Goal: Task Accomplishment & Management: Manage account settings

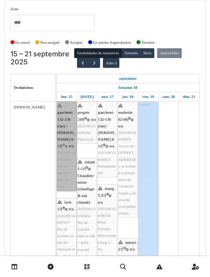
click at [0, 0] on div at bounding box center [0, 0] width 0 height 0
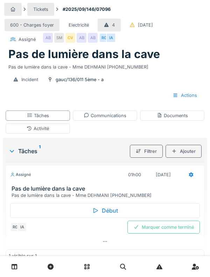
click at [187, 218] on div "Début" at bounding box center [105, 210] width 190 height 15
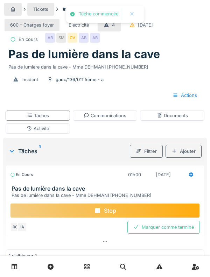
click at [28, 134] on div "Activité" at bounding box center [38, 129] width 64 height 10
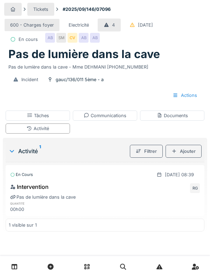
click at [35, 121] on div "Tâches" at bounding box center [38, 116] width 64 height 10
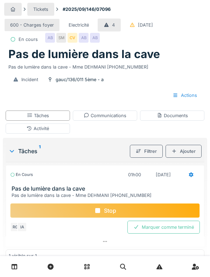
click at [33, 132] on div "Activité" at bounding box center [38, 128] width 22 height 7
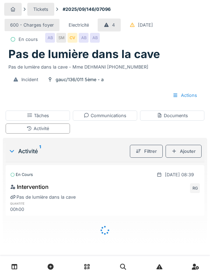
click at [189, 158] on div "Ajouter" at bounding box center [184, 151] width 36 height 13
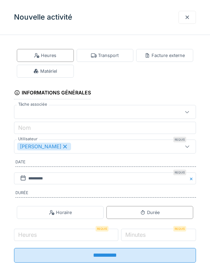
click at [99, 60] on div "Transport" at bounding box center [105, 55] width 57 height 13
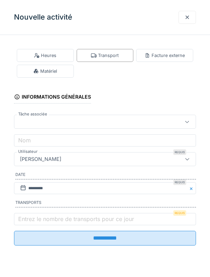
click at [36, 221] on label "Entrez le nombre de transports pour ce jour" at bounding box center [76, 219] width 119 height 8
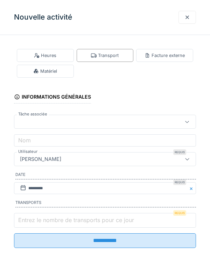
click at [36, 221] on input "Entrez le nombre de transports pour ce jour" at bounding box center [105, 220] width 182 height 15
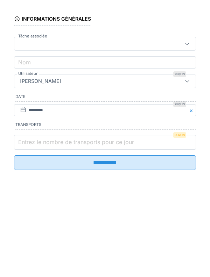
scroll to position [11, 0]
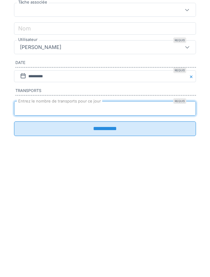
type input "*"
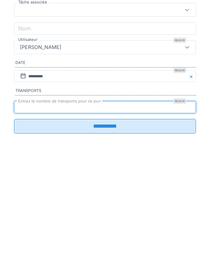
click at [187, 246] on input "**********" at bounding box center [105, 238] width 182 height 15
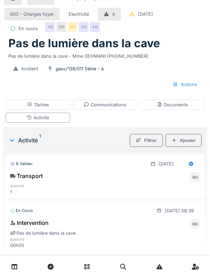
click at [62, 50] on h1 "Pas de lumière dans la cave" at bounding box center [84, 43] width 152 height 13
click at [58, 32] on div "SM" at bounding box center [61, 27] width 10 height 10
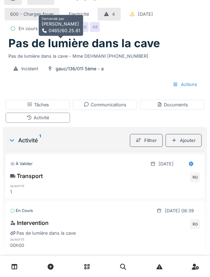
click at [50, 32] on div "AB" at bounding box center [50, 27] width 10 height 10
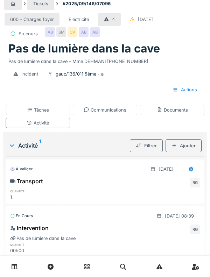
scroll to position [0, 0]
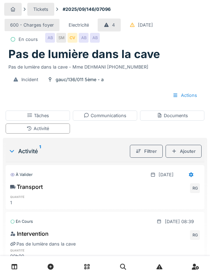
click at [14, 268] on icon at bounding box center [15, 267] width 6 height 6
click at [18, 268] on link at bounding box center [15, 267] width 18 height 16
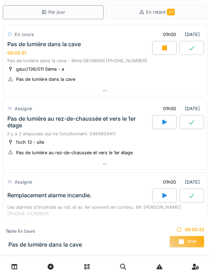
scroll to position [29, 0]
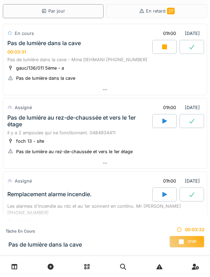
click at [87, 51] on div "Pas de lumière dans la cave 00:03:31" at bounding box center [79, 47] width 146 height 15
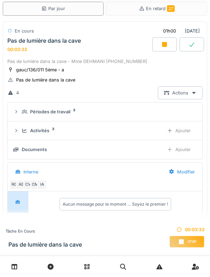
scroll to position [30, 0]
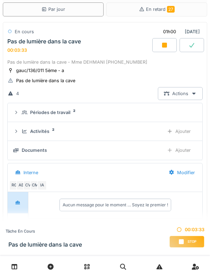
click at [40, 131] on div "Activités" at bounding box center [39, 131] width 19 height 7
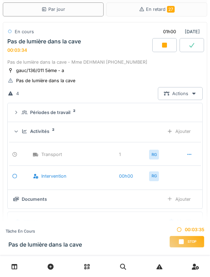
click at [47, 132] on div "Activités" at bounding box center [39, 131] width 19 height 7
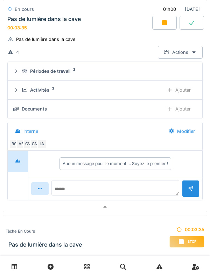
scroll to position [0, 0]
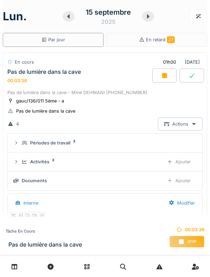
click at [66, 92] on div "Pas de lumière dans la cave - Mme DEHMANI [PHONE_NUMBER]" at bounding box center [104, 92] width 195 height 7
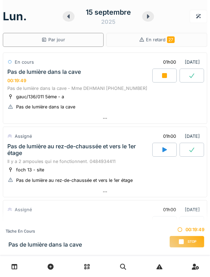
click at [18, 79] on div "00:19:49" at bounding box center [16, 80] width 19 height 5
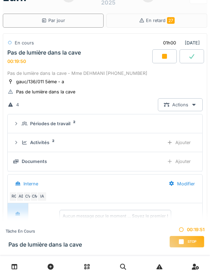
scroll to position [25, 0]
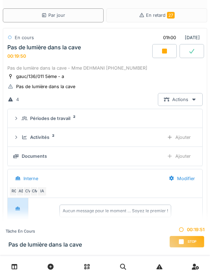
click at [19, 122] on div at bounding box center [16, 118] width 6 height 7
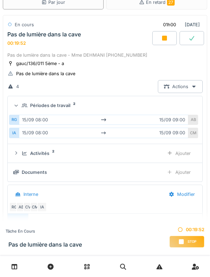
scroll to position [43, 0]
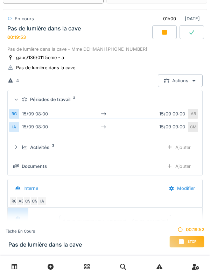
click at [22, 146] on icon at bounding box center [25, 147] width 6 height 5
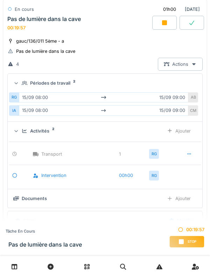
scroll to position [59, 0]
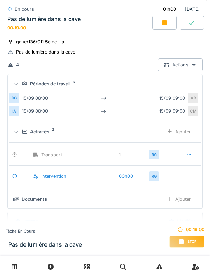
click at [16, 135] on div "Activités 2 Ajouter" at bounding box center [105, 131] width 184 height 13
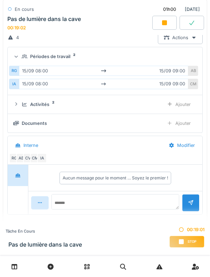
scroll to position [88, 0]
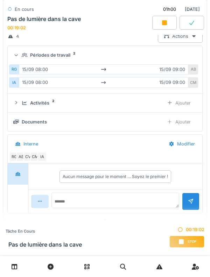
click at [20, 104] on div "Activités 2 Ajouter" at bounding box center [105, 103] width 184 height 13
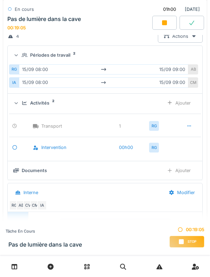
click at [20, 107] on div "Activités 2 Ajouter" at bounding box center [105, 103] width 184 height 13
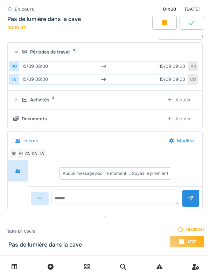
scroll to position [87, 0]
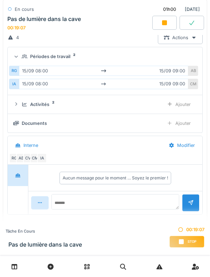
click at [17, 108] on div "Activités 2 Ajouter" at bounding box center [105, 104] width 184 height 13
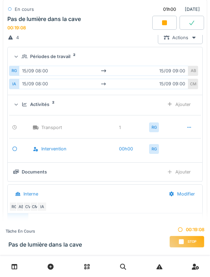
click at [16, 106] on icon at bounding box center [16, 105] width 5 height 6
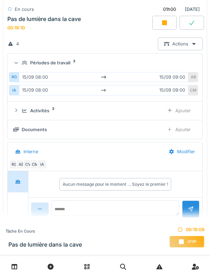
scroll to position [80, 0]
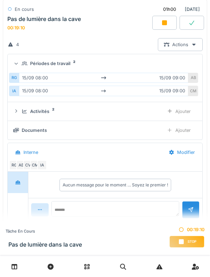
click at [179, 135] on div "Ajouter" at bounding box center [179, 130] width 36 height 13
click at [19, 131] on icon at bounding box center [16, 130] width 6 height 5
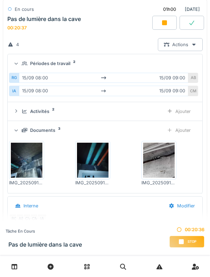
click at [187, 136] on div "Ajouter" at bounding box center [179, 130] width 36 height 13
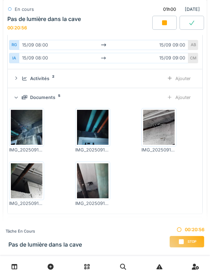
scroll to position [113, 0]
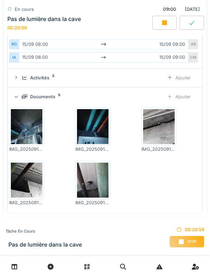
click at [18, 97] on icon at bounding box center [16, 97] width 5 height 6
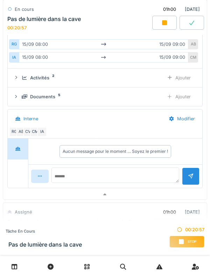
click at [20, 97] on div "Documents 5 Ajouter" at bounding box center [105, 96] width 184 height 13
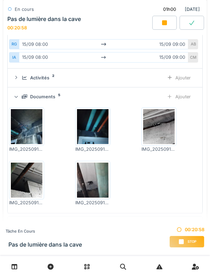
click at [190, 96] on div "Ajouter" at bounding box center [179, 96] width 36 height 13
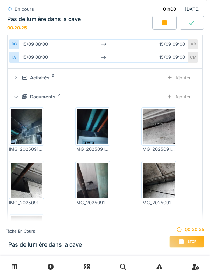
click at [23, 95] on icon at bounding box center [25, 97] width 6 height 5
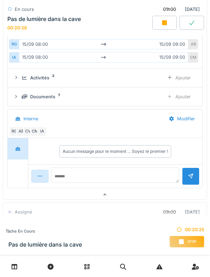
click at [17, 82] on div "Activités 2 Ajouter" at bounding box center [105, 77] width 184 height 13
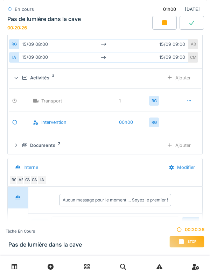
click at [21, 81] on div "Activités 2 Ajouter" at bounding box center [105, 77] width 184 height 13
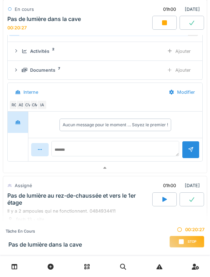
scroll to position [141, 0]
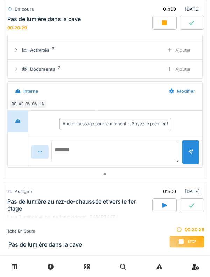
click at [68, 149] on textarea at bounding box center [115, 151] width 128 height 22
type textarea "*****"
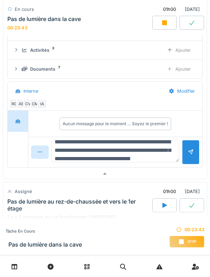
scroll to position [16, 0]
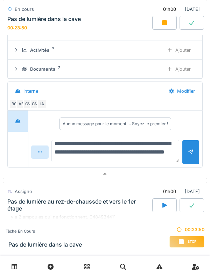
type textarea "**********"
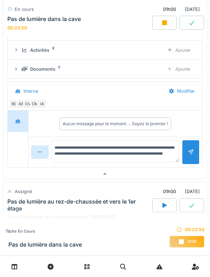
click at [190, 155] on div at bounding box center [191, 152] width 6 height 7
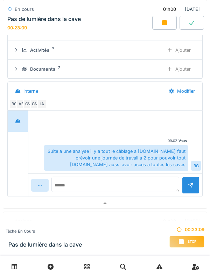
scroll to position [83, 0]
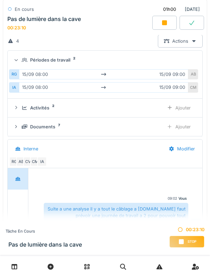
click at [20, 110] on div "Activités 2 Ajouter" at bounding box center [105, 108] width 184 height 13
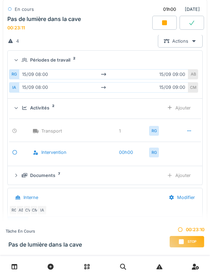
click at [21, 113] on div "Activités 2 Ajouter" at bounding box center [105, 108] width 184 height 13
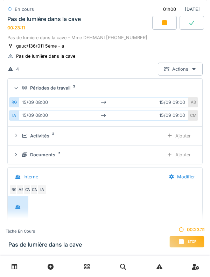
scroll to position [0, 0]
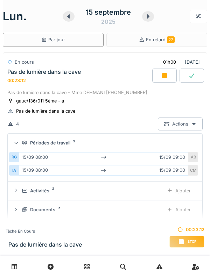
click at [19, 78] on div "00:23:12" at bounding box center [16, 80] width 19 height 5
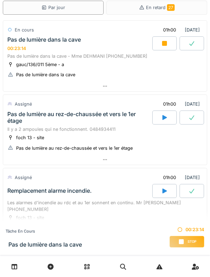
click at [23, 119] on div "Pas de lumière au rez-de-chaussée et vers le 1er étage" at bounding box center [79, 117] width 144 height 13
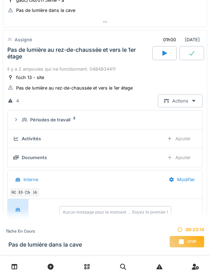
scroll to position [99, 0]
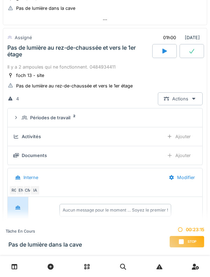
click at [19, 52] on div "Pas de lumière au rez-de-chaussée et vers le 1er étage" at bounding box center [79, 50] width 144 height 13
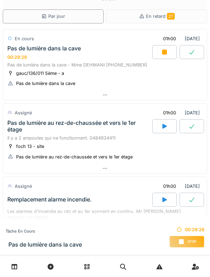
scroll to position [0, 0]
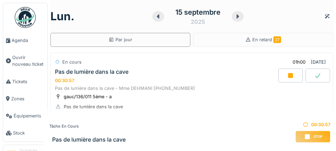
click at [210, 132] on div "Stop" at bounding box center [313, 137] width 35 height 12
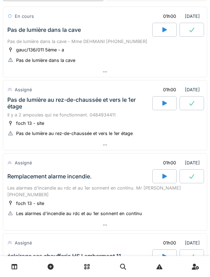
scroll to position [49, 0]
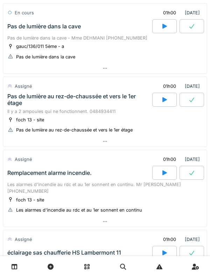
click at [25, 172] on div "Remplacement alarme incendie." at bounding box center [49, 173] width 84 height 7
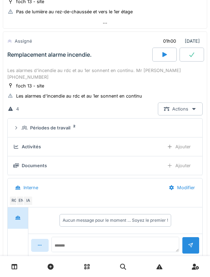
scroll to position [171, 0]
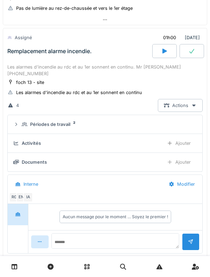
click at [20, 121] on div "Périodes de travail 2" at bounding box center [105, 124] width 184 height 7
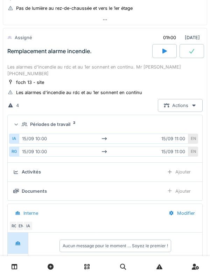
click at [28, 64] on div "Les alarmes d'incendie au rdc et au 1er sonnent en continu. Mr [PERSON_NAME] [P…" at bounding box center [104, 70] width 195 height 13
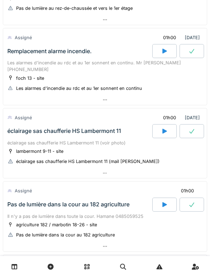
click at [161, 129] on icon at bounding box center [164, 132] width 7 height 6
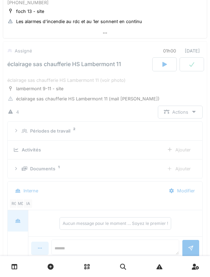
scroll to position [244, 0]
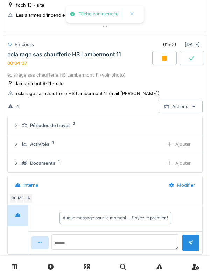
click at [163, 56] on icon at bounding box center [164, 58] width 5 height 5
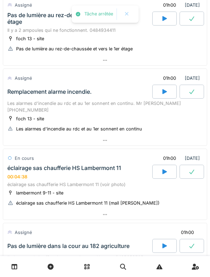
scroll to position [132, 0]
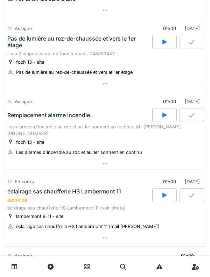
click at [162, 44] on icon at bounding box center [164, 42] width 7 height 6
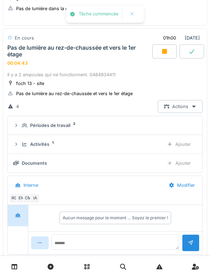
click at [21, 145] on div "Activités 1 Ajouter" at bounding box center [105, 144] width 184 height 13
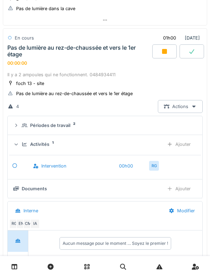
click at [20, 142] on div "Activités 1 Ajouter" at bounding box center [105, 144] width 184 height 13
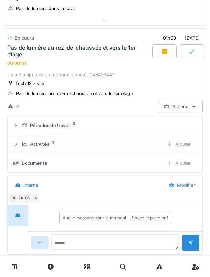
click at [184, 142] on div "Ajouter" at bounding box center [179, 144] width 36 height 13
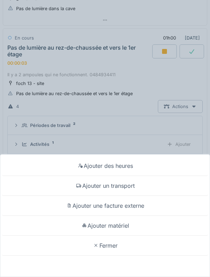
click at [142, 187] on div "Ajouter un transport" at bounding box center [105, 186] width 207 height 20
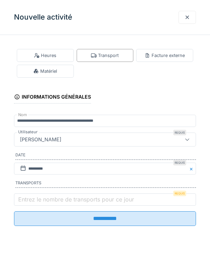
click at [74, 199] on label "Entrez le nombre de transports pour ce jour" at bounding box center [76, 199] width 119 height 8
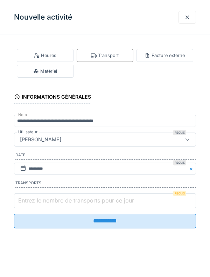
click at [74, 199] on input "Entrez le nombre de transports pour ce jour" at bounding box center [105, 201] width 182 height 15
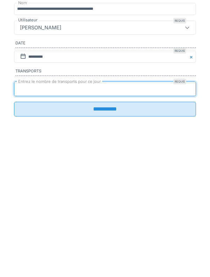
type input "*"
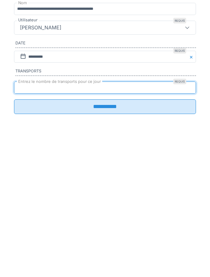
click at [125, 226] on input "**********" at bounding box center [105, 219] width 182 height 15
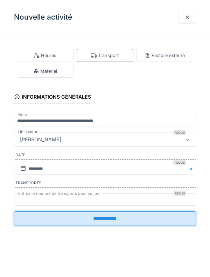
click at [164, 221] on input "**********" at bounding box center [105, 219] width 182 height 15
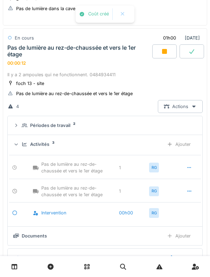
click at [192, 166] on icon at bounding box center [190, 168] width 6 height 5
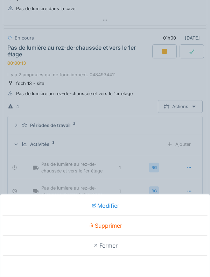
click at [153, 222] on div "Supprimer" at bounding box center [105, 226] width 207 height 20
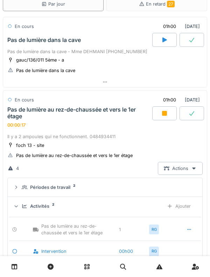
scroll to position [70, 0]
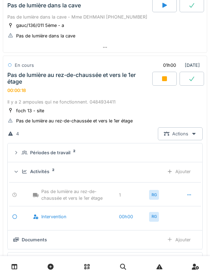
click at [49, 80] on div "Pas de lumière au rez-de-chaussée et vers le 1er étage" at bounding box center [79, 78] width 144 height 13
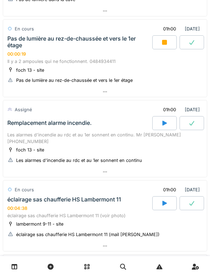
scroll to position [108, 0]
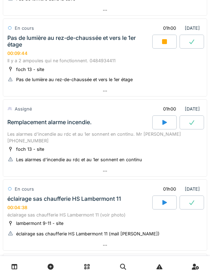
click at [101, 132] on div "Les alarmes d'incendie au rdc et au 1er sonnent en continu. Mr [PERSON_NAME] [P…" at bounding box center [104, 137] width 195 height 13
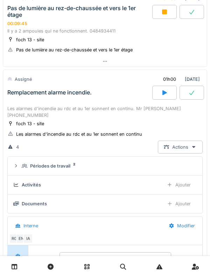
scroll to position [179, 0]
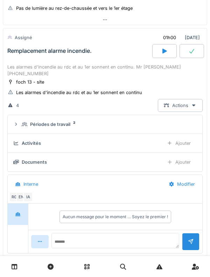
click at [94, 65] on div "Les alarmes d'incendie au rdc et au 1er sonnent en continu. Mr [PERSON_NAME] [P…" at bounding box center [104, 70] width 195 height 13
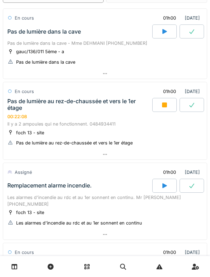
scroll to position [44, 0]
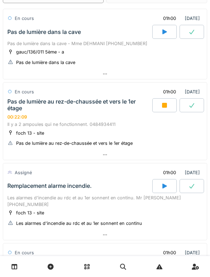
click at [25, 41] on div "Pas de lumière dans la cave - Mme DEHMANI [PHONE_NUMBER]" at bounding box center [104, 43] width 195 height 7
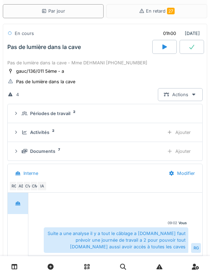
scroll to position [25, 0]
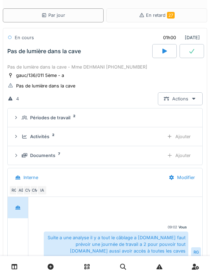
click at [21, 137] on div "Activités 2 Ajouter" at bounding box center [105, 136] width 184 height 13
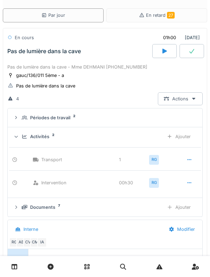
click at [19, 134] on div at bounding box center [16, 137] width 7 height 6
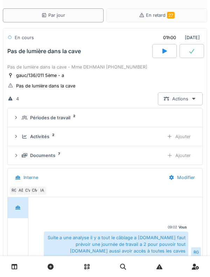
click at [21, 119] on div "Périodes de travail 2" at bounding box center [105, 118] width 184 height 7
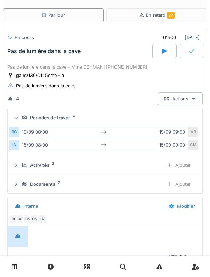
click at [13, 120] on div at bounding box center [16, 118] width 7 height 6
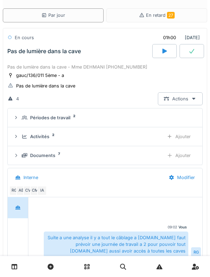
scroll to position [0, 0]
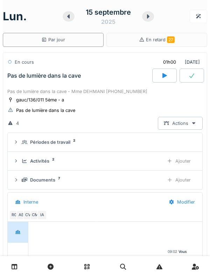
click at [23, 81] on div "Pas de lumière dans la cave" at bounding box center [79, 76] width 146 height 14
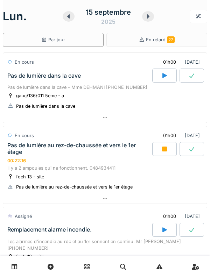
click at [21, 151] on div "Pas de lumière au rez-de-chaussée et vers le 1er étage" at bounding box center [79, 148] width 144 height 13
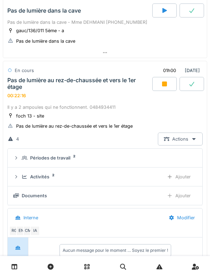
scroll to position [98, 0]
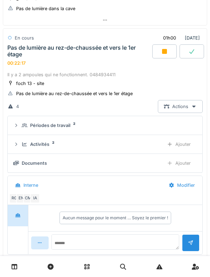
click at [23, 129] on summary "Périodes de travail 2" at bounding box center [105, 125] width 189 height 13
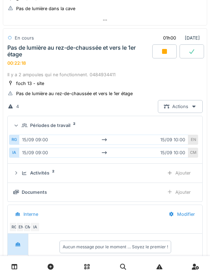
click at [19, 129] on summary "Périodes de travail 2" at bounding box center [105, 125] width 189 height 13
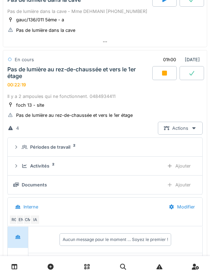
scroll to position [63, 0]
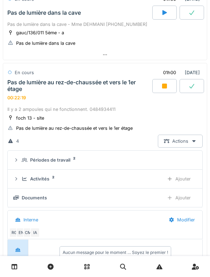
click at [22, 86] on div "Pas de lumière au rez-de-chaussée et vers le 1er étage" at bounding box center [79, 85] width 144 height 13
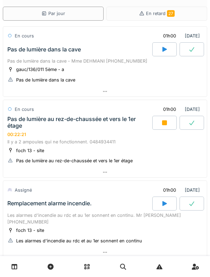
scroll to position [26, 0]
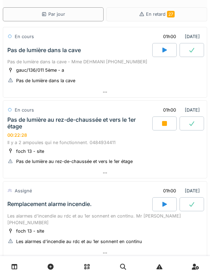
click at [37, 117] on div "Pas de lumière au rez-de-chaussée et vers le 1er étage" at bounding box center [79, 123] width 144 height 13
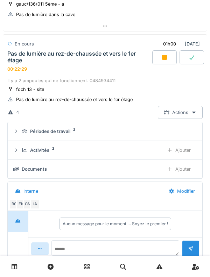
scroll to position [98, 0]
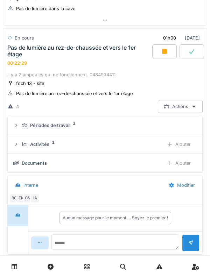
click at [22, 125] on icon at bounding box center [25, 125] width 6 height 5
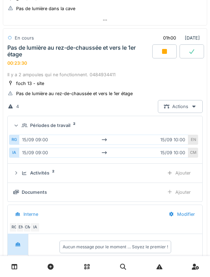
click at [19, 123] on div at bounding box center [16, 126] width 7 height 6
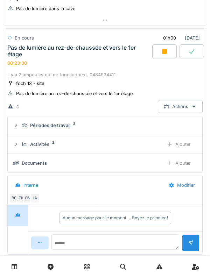
click at [23, 139] on div "Activités 2 Ajouter" at bounding box center [105, 144] width 184 height 13
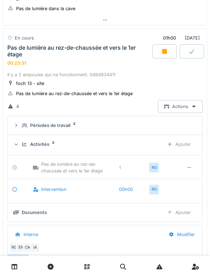
click at [20, 138] on div "Activités 2 Ajouter" at bounding box center [105, 144] width 184 height 13
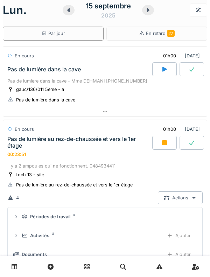
scroll to position [8, 0]
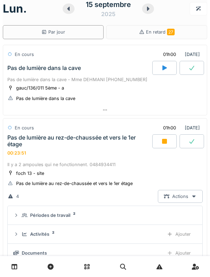
click at [24, 140] on div "Pas de lumière au rez-de-chaussée et vers le 1er étage" at bounding box center [79, 140] width 144 height 13
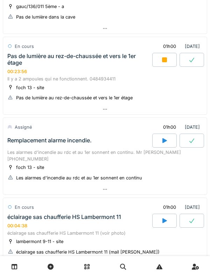
scroll to position [87, 0]
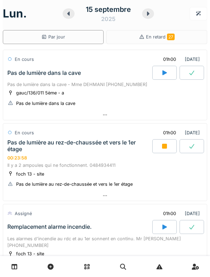
click at [78, 149] on div "Pas de lumière au rez-de-chaussée et vers le 1er étage" at bounding box center [79, 145] width 144 height 13
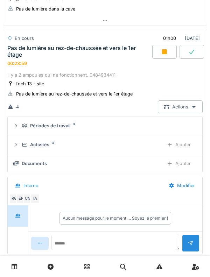
scroll to position [98, 0]
click at [19, 141] on div "Activités 2 Ajouter" at bounding box center [105, 144] width 184 height 13
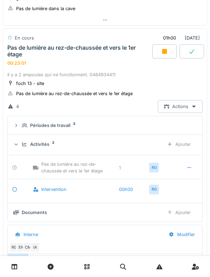
click at [18, 125] on icon at bounding box center [16, 125] width 6 height 5
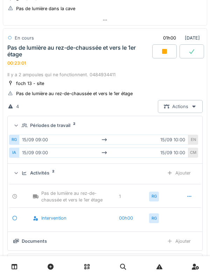
click at [16, 122] on summary "Périodes de travail 2" at bounding box center [105, 125] width 189 height 13
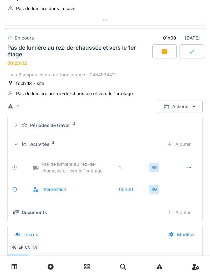
click at [19, 144] on div at bounding box center [16, 145] width 7 height 6
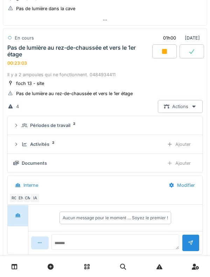
click at [18, 144] on icon at bounding box center [16, 144] width 6 height 5
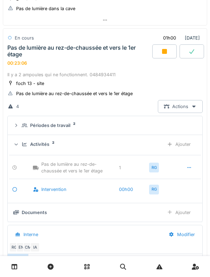
click at [18, 143] on icon at bounding box center [16, 145] width 5 height 6
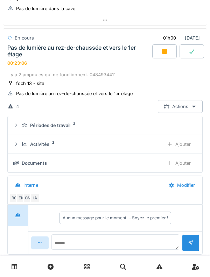
click at [19, 129] on summary "Périodes de travail 2" at bounding box center [105, 125] width 189 height 13
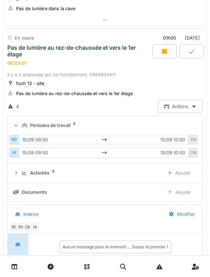
click at [17, 130] on summary "Périodes de travail 2" at bounding box center [105, 125] width 189 height 13
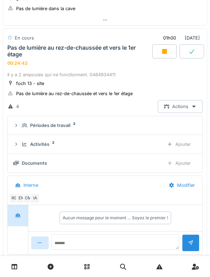
click at [18, 145] on icon at bounding box center [16, 144] width 6 height 5
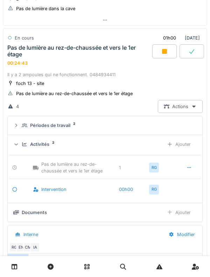
click at [19, 143] on div at bounding box center [16, 145] width 7 height 6
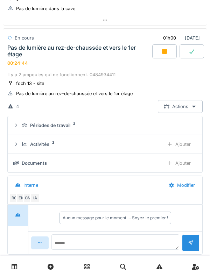
click at [19, 131] on summary "Périodes de travail 2" at bounding box center [105, 125] width 189 height 13
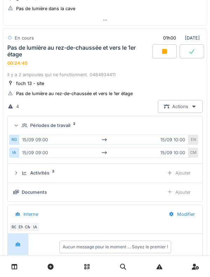
click at [20, 129] on div "Périodes de travail 2" at bounding box center [105, 125] width 184 height 7
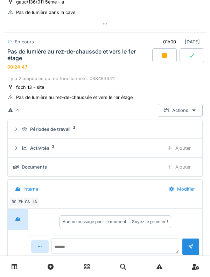
scroll to position [94, 0]
click at [14, 131] on icon at bounding box center [16, 129] width 6 height 5
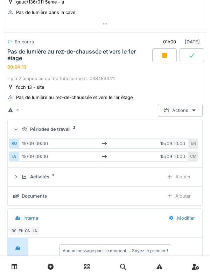
click at [20, 129] on div "Périodes de travail 2" at bounding box center [105, 129] width 184 height 7
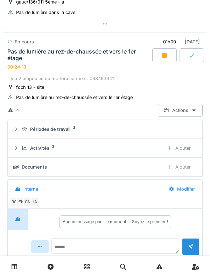
click at [19, 145] on div "Activités 2 Ajouter" at bounding box center [105, 148] width 184 height 13
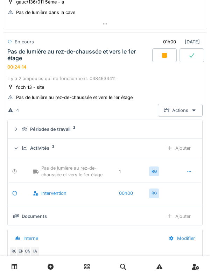
click at [17, 148] on icon at bounding box center [16, 149] width 5 height 6
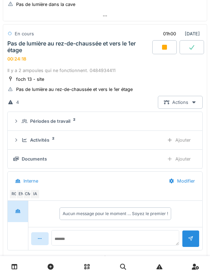
scroll to position [95, 0]
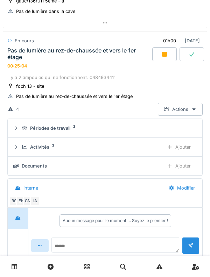
click at [42, 53] on div "Pas de lumière au rez-de-chaussée et vers le 1er étage" at bounding box center [79, 53] width 144 height 13
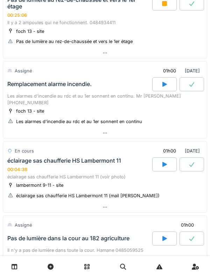
scroll to position [155, 0]
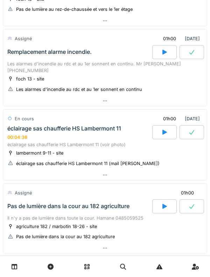
click at [35, 125] on div "éclairage sas chaufferie HS Lambermont 11" at bounding box center [64, 128] width 114 height 7
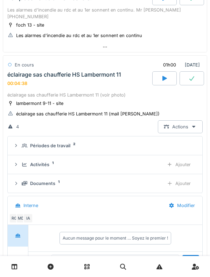
scroll to position [252, 0]
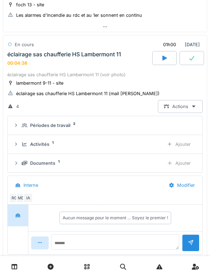
click at [20, 122] on div "Périodes de travail 2" at bounding box center [105, 125] width 184 height 7
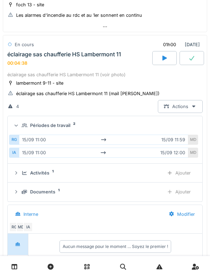
click at [20, 122] on div "Périodes de travail 2" at bounding box center [105, 125] width 184 height 7
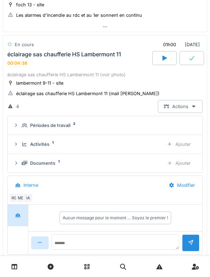
click at [20, 141] on div "Activités 1 Ajouter" at bounding box center [105, 144] width 184 height 13
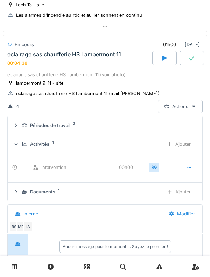
click at [20, 138] on div "Activités 1 Ajouter" at bounding box center [105, 144] width 184 height 13
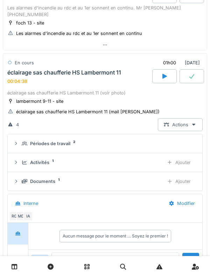
scroll to position [233, 0]
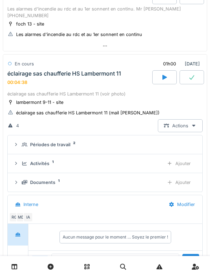
click at [19, 141] on div "Périodes de travail 2" at bounding box center [105, 144] width 184 height 7
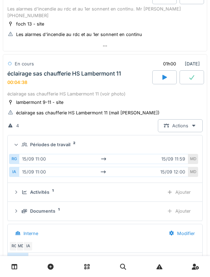
click at [19, 138] on summary "Périodes de travail 2" at bounding box center [105, 144] width 189 height 13
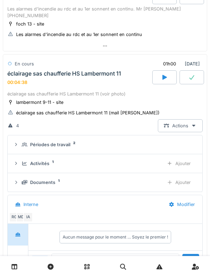
click at [18, 138] on summary "Périodes de travail 2" at bounding box center [105, 144] width 189 height 13
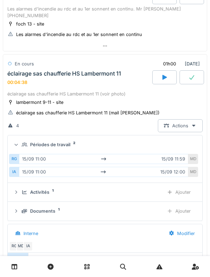
click at [18, 142] on icon at bounding box center [16, 145] width 5 height 6
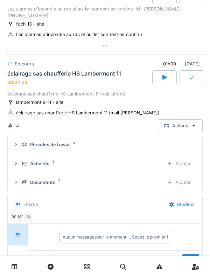
click at [21, 162] on div "Activités 1 Ajouter" at bounding box center [105, 163] width 184 height 13
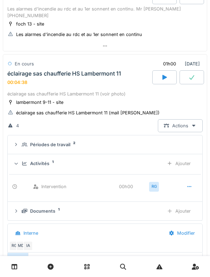
click at [20, 160] on div "Activités 1 Ajouter" at bounding box center [105, 163] width 184 height 13
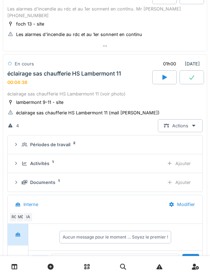
click at [22, 180] on icon at bounding box center [25, 182] width 6 height 5
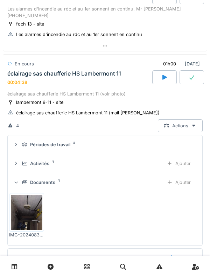
click at [20, 196] on img at bounding box center [27, 212] width 32 height 35
click at [20, 41] on div at bounding box center [105, 46] width 204 height 10
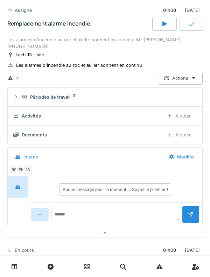
scroll to position [203, 0]
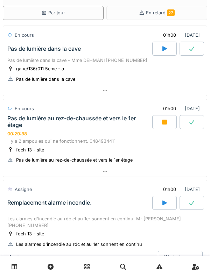
click at [67, 127] on div "Pas de lumière au rez-de-chaussée et vers le 1er étage" at bounding box center [79, 121] width 144 height 13
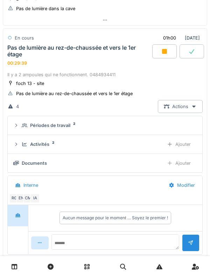
click at [68, 72] on div "Il y a 2 ampoules qui ne fonctionnent. 0484934411" at bounding box center [104, 74] width 195 height 7
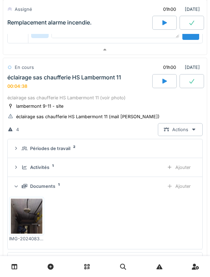
scroll to position [393, 0]
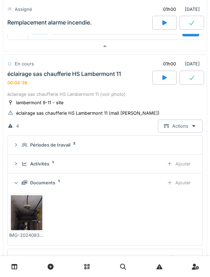
click at [23, 207] on img at bounding box center [27, 212] width 32 height 35
click at [21, 177] on div "Documents 1 Ajouter" at bounding box center [105, 183] width 184 height 13
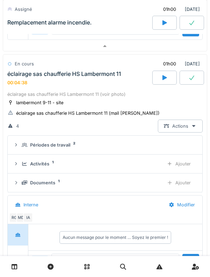
click at [18, 181] on icon at bounding box center [16, 183] width 6 height 5
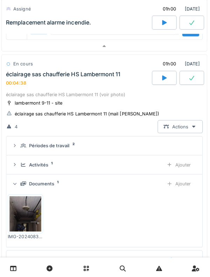
scroll to position [0, 0]
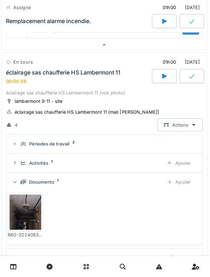
click at [22, 80] on div "00:04:38" at bounding box center [17, 82] width 20 height 5
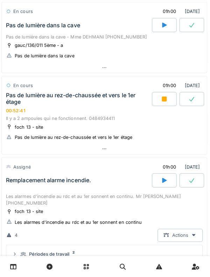
scroll to position [42, 0]
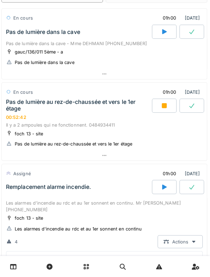
click at [159, 107] on div at bounding box center [164, 107] width 25 height 14
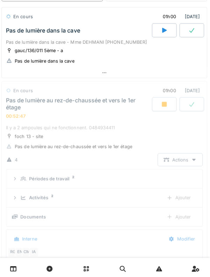
scroll to position [0, 0]
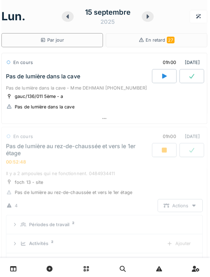
click at [70, 18] on icon at bounding box center [68, 17] width 7 height 6
click at [72, 17] on icon at bounding box center [68, 17] width 7 height 6
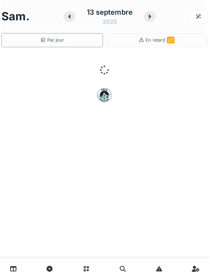
click at [72, 17] on icon at bounding box center [70, 17] width 7 height 6
click at [71, 18] on icon at bounding box center [70, 17] width 7 height 6
click at [146, 19] on div at bounding box center [147, 16] width 12 height 11
click at [147, 18] on icon at bounding box center [148, 17] width 7 height 6
click at [147, 19] on icon at bounding box center [148, 17] width 7 height 6
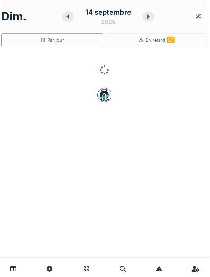
click at [147, 19] on icon at bounding box center [148, 17] width 7 height 6
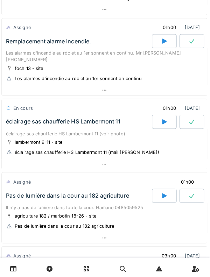
scroll to position [182, 0]
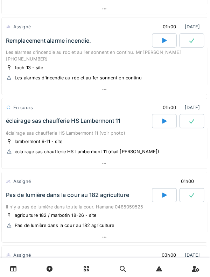
click at [160, 113] on div at bounding box center [164, 120] width 25 height 14
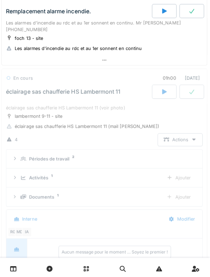
scroll to position [244, 0]
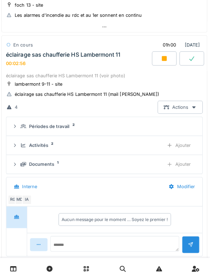
click at [34, 51] on div "éclairage sas chaufferie HS Lambermont 11" at bounding box center [64, 54] width 114 height 7
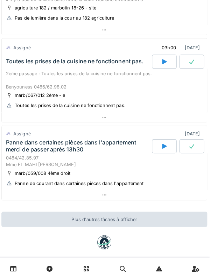
scroll to position [390, 0]
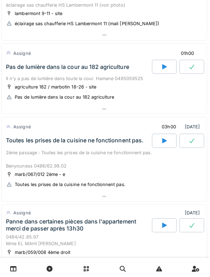
click at [37, 75] on div "Il n'y a pas de lumière dans toute la cour. Hamane 0485059525" at bounding box center [104, 78] width 195 height 7
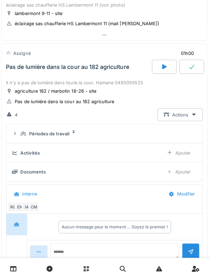
scroll to position [319, 0]
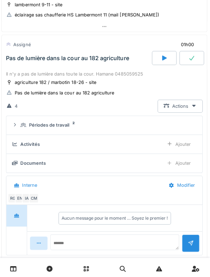
click at [22, 122] on icon at bounding box center [25, 124] width 6 height 5
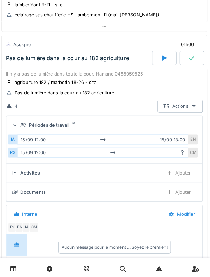
click at [193, 147] on div "CM" at bounding box center [193, 152] width 10 height 10
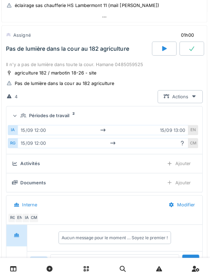
scroll to position [333, 0]
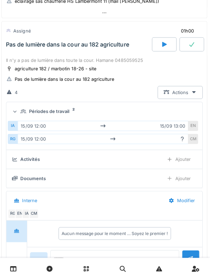
click at [183, 136] on icon at bounding box center [182, 138] width 3 height 5
click at [15, 108] on div "Périodes de travail 2" at bounding box center [105, 111] width 184 height 7
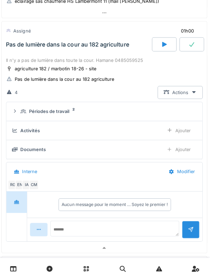
click at [19, 126] on div "Activités" at bounding box center [85, 129] width 145 height 7
click at [20, 108] on div "Périodes de travail 2" at bounding box center [105, 111] width 184 height 7
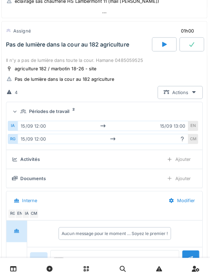
click at [19, 108] on div at bounding box center [16, 111] width 7 height 6
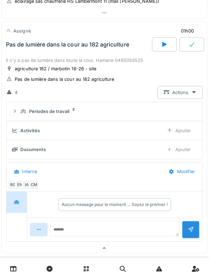
click at [18, 104] on summary "Périodes de travail 2" at bounding box center [105, 110] width 189 height 13
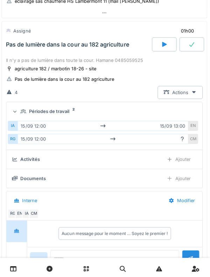
click at [20, 108] on div "Périodes de travail 2" at bounding box center [105, 111] width 184 height 7
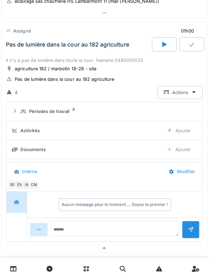
click at [14, 108] on icon at bounding box center [16, 110] width 6 height 5
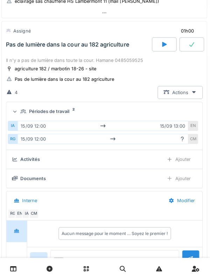
click at [20, 104] on summary "Périodes de travail 2" at bounding box center [105, 110] width 189 height 13
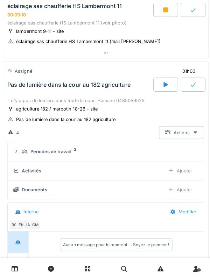
scroll to position [291, 0]
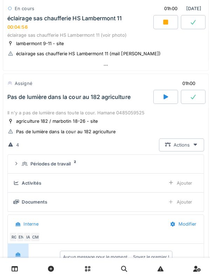
click at [25, 96] on div "Pas de lumière dans la cour au 182 agriculture" at bounding box center [79, 96] width 146 height 14
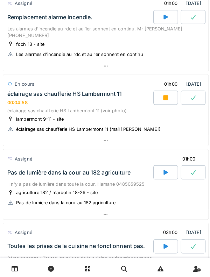
click at [22, 90] on div "éclairage sas chaufferie HS Lambermont 11" at bounding box center [64, 93] width 114 height 7
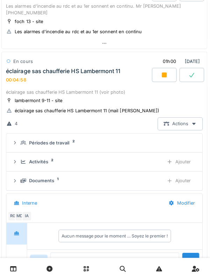
scroll to position [244, 0]
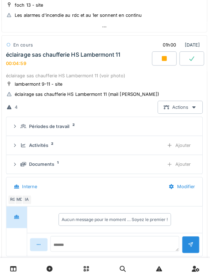
click at [23, 122] on div "Périodes de travail 2" at bounding box center [108, 125] width 172 height 7
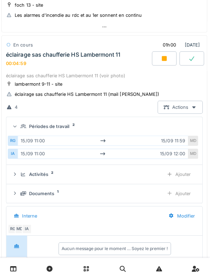
click at [26, 119] on summary "Périodes de travail 2" at bounding box center [105, 125] width 189 height 13
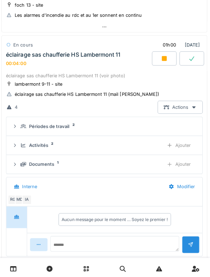
click at [23, 138] on div "Activités 2 Ajouter" at bounding box center [105, 144] width 184 height 13
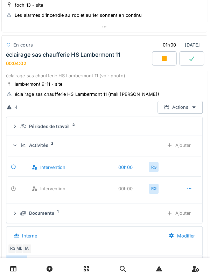
scroll to position [266, 0]
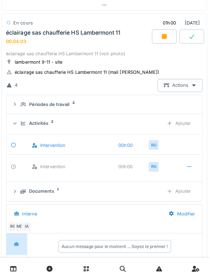
click at [192, 159] on div at bounding box center [190, 165] width 18 height 13
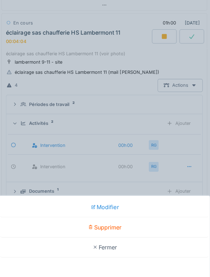
click at [144, 230] on div "Supprimer" at bounding box center [105, 226] width 207 height 20
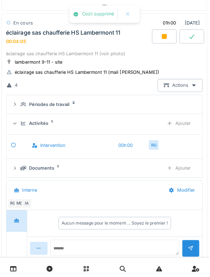
click at [187, 121] on div "Ajouter" at bounding box center [179, 122] width 36 height 13
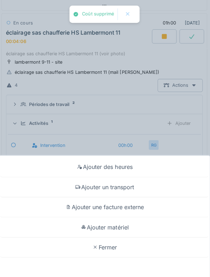
click at [131, 185] on div "Ajouter un transport" at bounding box center [105, 186] width 207 height 20
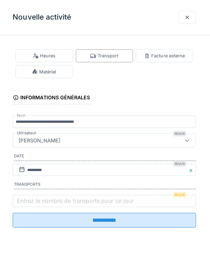
click at [67, 204] on label "Entrez le nombre de transports pour ce jour" at bounding box center [76, 199] width 119 height 8
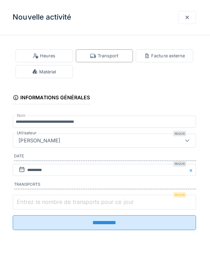
click at [67, 204] on input "Entrez le nombre de transports pour ce jour" at bounding box center [105, 201] width 182 height 15
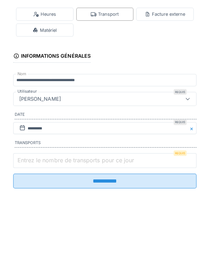
scroll to position [0, 0]
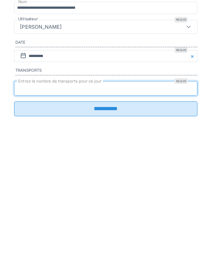
type input "*"
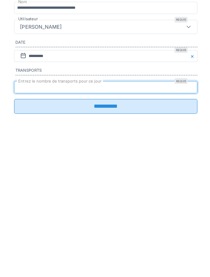
click at [125, 226] on input "**********" at bounding box center [105, 219] width 182 height 15
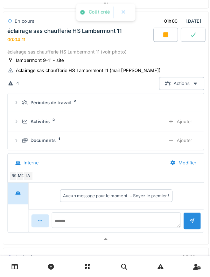
click at [20, 117] on div "Activités 2 Ajouter" at bounding box center [105, 122] width 184 height 13
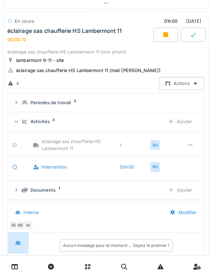
click at [20, 116] on div "Activités 2 Ajouter" at bounding box center [105, 122] width 184 height 13
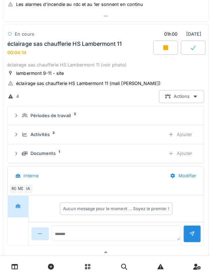
scroll to position [252, 0]
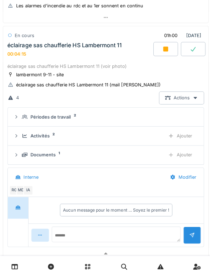
click at [22, 153] on div "Documents 1" at bounding box center [90, 156] width 137 height 7
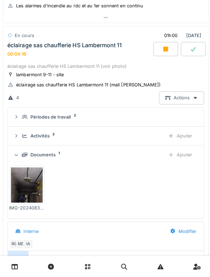
click at [21, 150] on div "Documents 1 Ajouter" at bounding box center [105, 156] width 184 height 13
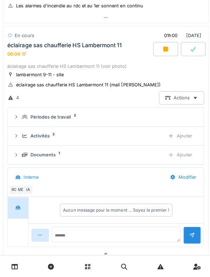
click at [22, 115] on div "Périodes de travail 2" at bounding box center [108, 118] width 172 height 7
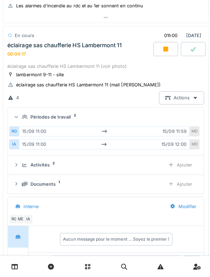
click at [22, 115] on div "Périodes de travail 2" at bounding box center [108, 118] width 172 height 7
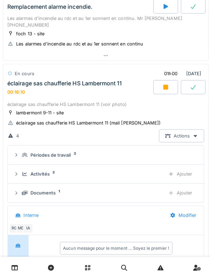
scroll to position [0, 0]
click at [23, 172] on icon at bounding box center [24, 174] width 5 height 4
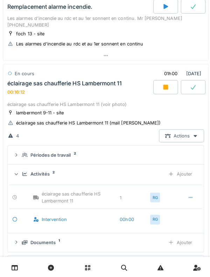
click at [20, 169] on div "Activités 2 Ajouter" at bounding box center [105, 173] width 184 height 13
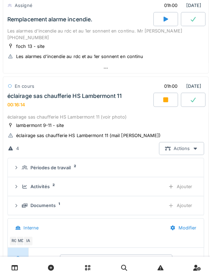
scroll to position [201, 0]
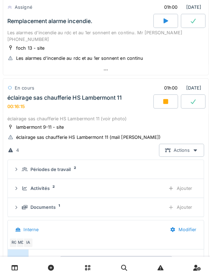
click at [17, 166] on summary "Périodes de travail 2" at bounding box center [105, 169] width 189 height 13
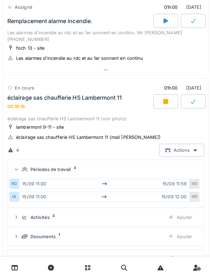
click at [11, 163] on summary "Périodes de travail 2" at bounding box center [105, 169] width 189 height 13
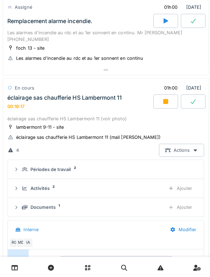
click at [22, 186] on icon at bounding box center [25, 188] width 6 height 5
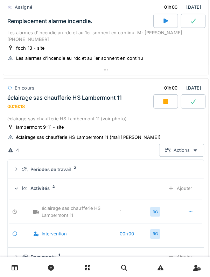
click at [23, 186] on icon at bounding box center [25, 188] width 6 height 5
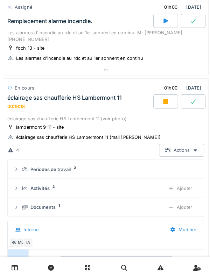
click at [27, 204] on div "Documents 1" at bounding box center [90, 207] width 137 height 7
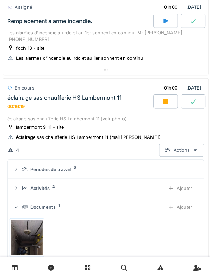
click at [36, 204] on div "Documents" at bounding box center [42, 207] width 25 height 7
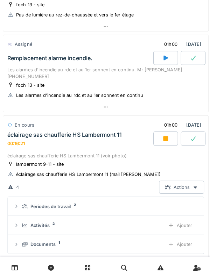
scroll to position [163, 0]
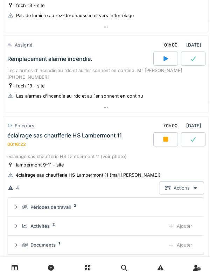
click at [23, 132] on div "éclairage sas chaufferie HS Lambermont 11" at bounding box center [64, 135] width 114 height 7
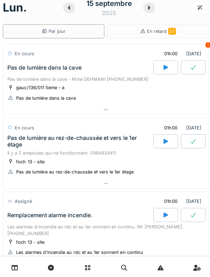
scroll to position [0, 0]
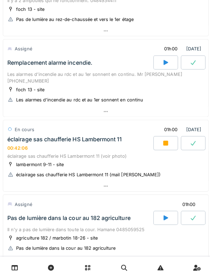
click at [25, 137] on div "éclairage sas chaufferie HS Lambermont 11 00:42:06" at bounding box center [79, 143] width 146 height 15
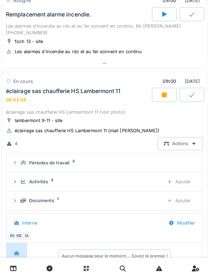
scroll to position [207, 0]
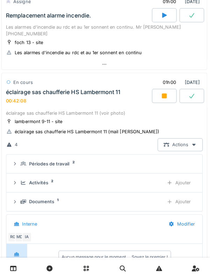
click at [160, 92] on div at bounding box center [164, 96] width 25 height 14
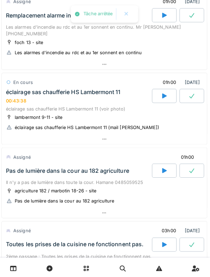
click at [161, 167] on div at bounding box center [164, 170] width 25 height 14
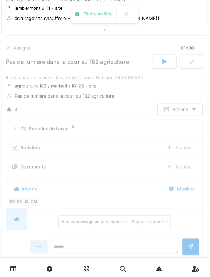
scroll to position [319, 0]
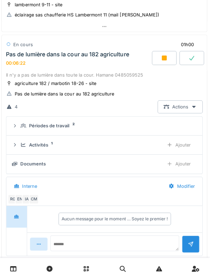
click at [156, 58] on div at bounding box center [164, 58] width 25 height 14
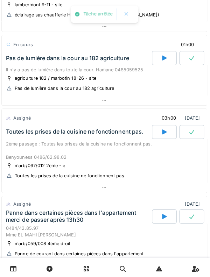
click at [160, 56] on div at bounding box center [164, 58] width 25 height 14
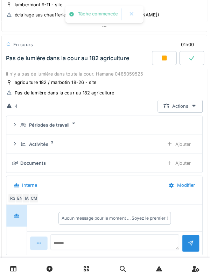
click at [57, 124] on summary "Périodes de travail 2" at bounding box center [105, 124] width 189 height 13
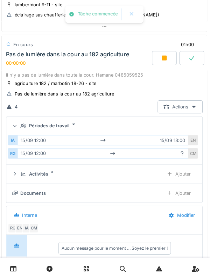
click at [58, 122] on div "Périodes de travail" at bounding box center [50, 125] width 40 height 7
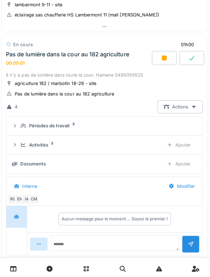
click at [56, 122] on summary "Périodes de travail 2" at bounding box center [105, 125] width 189 height 13
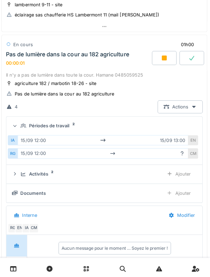
click at [58, 122] on div "Périodes de travail" at bounding box center [50, 125] width 40 height 7
